Goal: Communication & Community: Share content

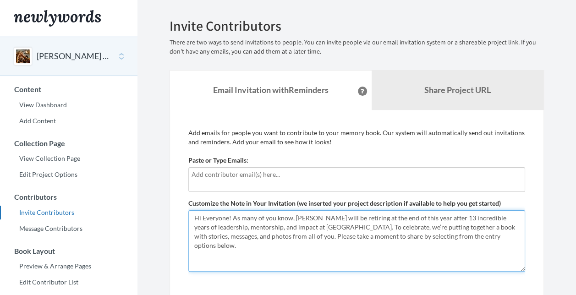
click at [240, 231] on textarea "Hi Everyone! As many of you know, [PERSON_NAME] will be retiring at the end of …" at bounding box center [356, 240] width 337 height 61
click at [431, 235] on textarea "Hi Everyone! As many of you know, [PERSON_NAME] will be retiring at the end of …" at bounding box center [356, 240] width 337 height 61
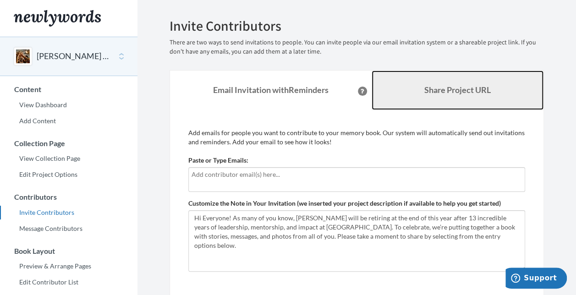
click at [426, 98] on link "Share Project URL" at bounding box center [458, 90] width 172 height 39
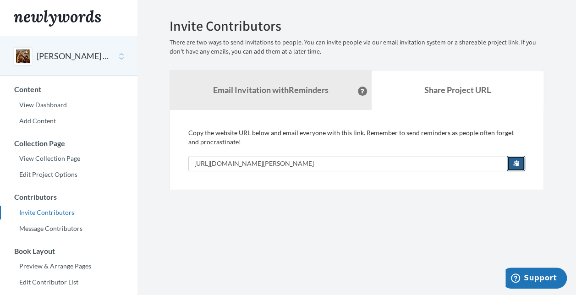
click at [513, 159] on button "button" at bounding box center [516, 164] width 18 height 16
click at [520, 164] on button "button" at bounding box center [516, 164] width 18 height 16
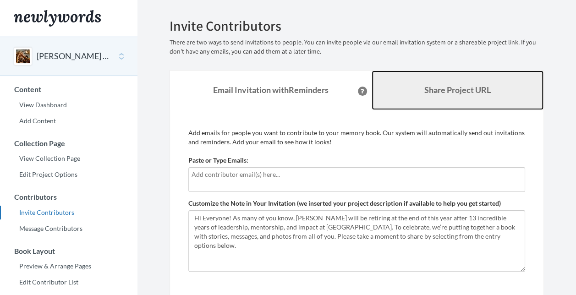
click at [473, 88] on b "Share Project URL" at bounding box center [457, 90] width 66 height 10
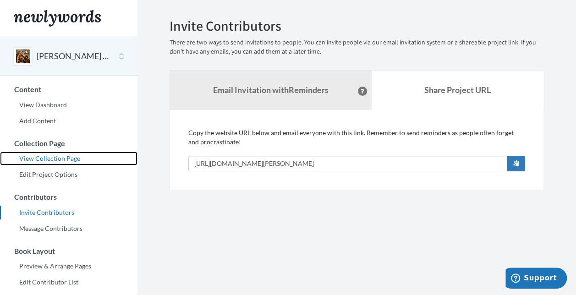
click at [50, 161] on link "View Collection Page" at bounding box center [69, 159] width 138 height 14
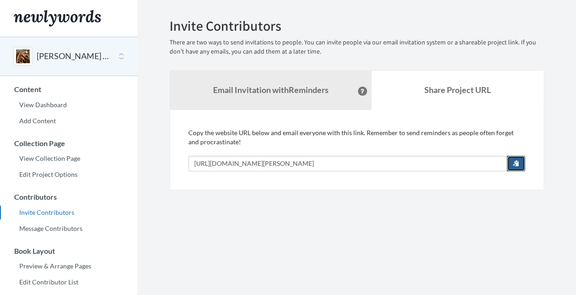
click at [519, 161] on span "button" at bounding box center [516, 163] width 6 height 6
click at [345, 219] on section "Emails have been sent! Invite Contributors There are two ways to send invitatio…" at bounding box center [357, 250] width 439 height 501
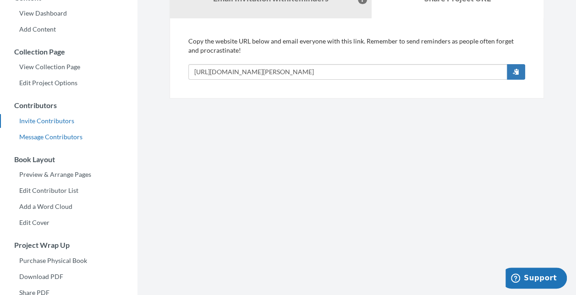
scroll to position [96, 0]
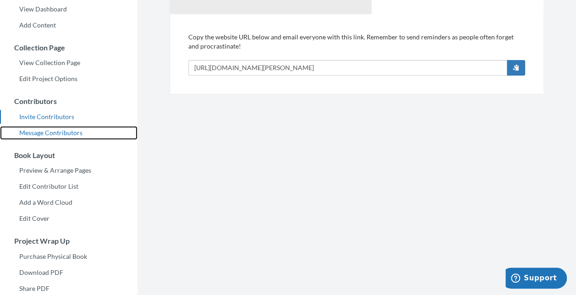
click at [58, 133] on link "Message Contributors" at bounding box center [69, 133] width 138 height 14
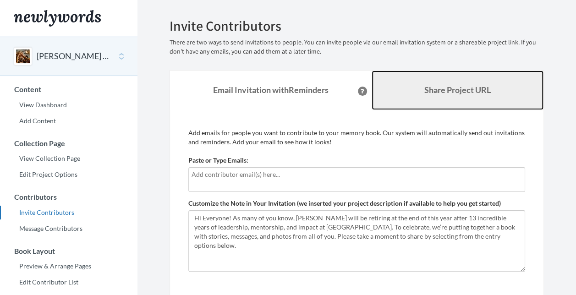
click at [438, 91] on b "Share Project URL" at bounding box center [457, 90] width 66 height 10
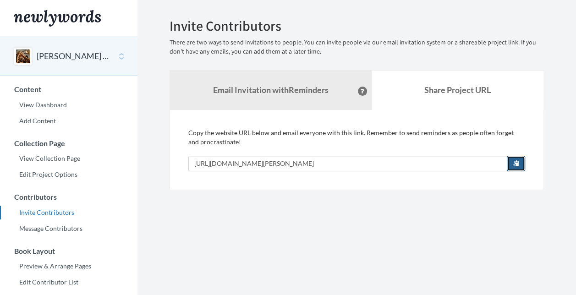
click at [518, 159] on button "button" at bounding box center [516, 164] width 18 height 16
click at [398, 206] on section "Emails have been sent! Invite Contributors There are two ways to send invitatio…" at bounding box center [357, 250] width 439 height 501
